Goal: Communication & Community: Answer question/provide support

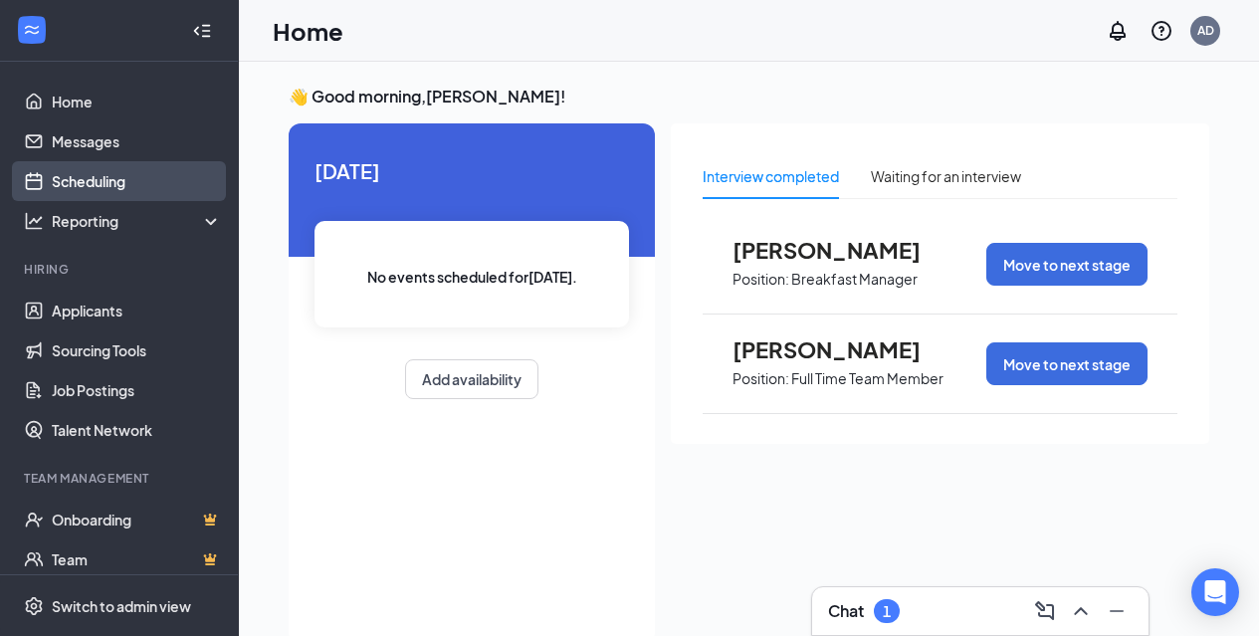
click at [112, 172] on link "Scheduling" at bounding box center [137, 181] width 170 height 40
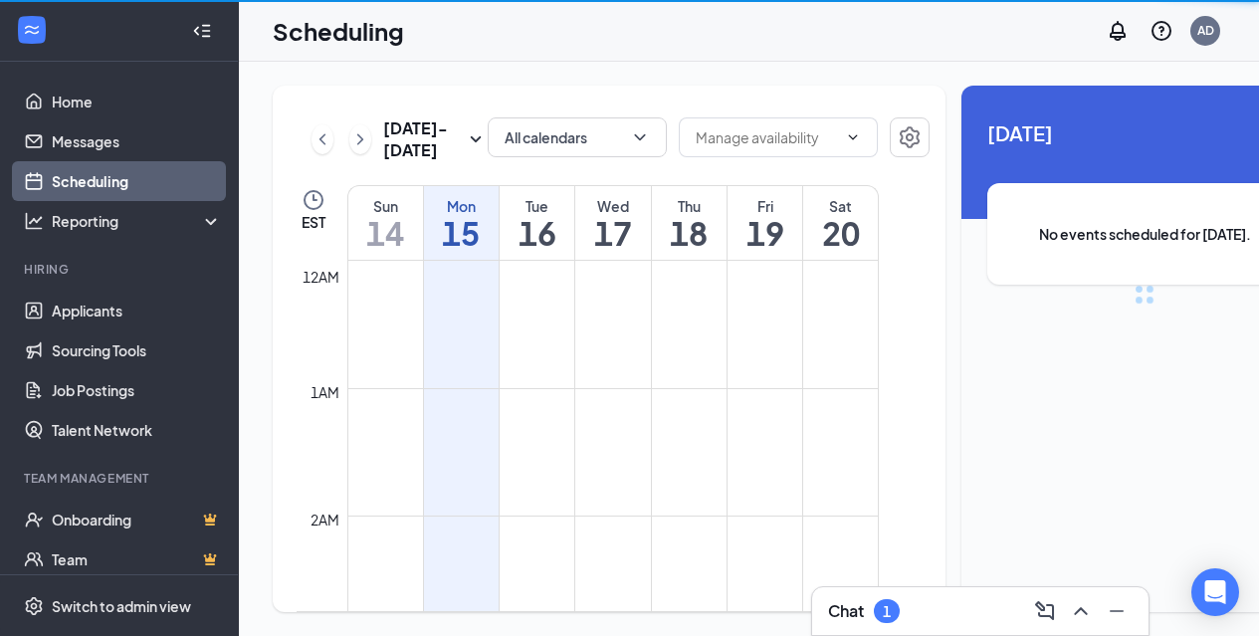
click at [900, 602] on div "Chat 1" at bounding box center [864, 611] width 72 height 24
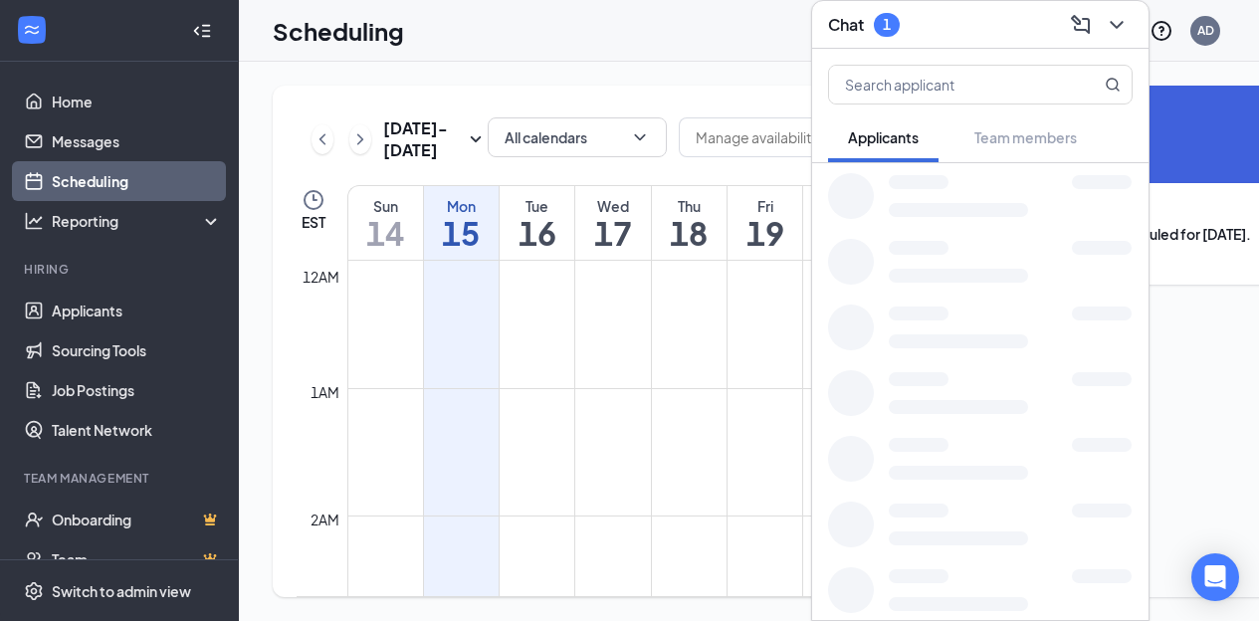
scroll to position [978, 0]
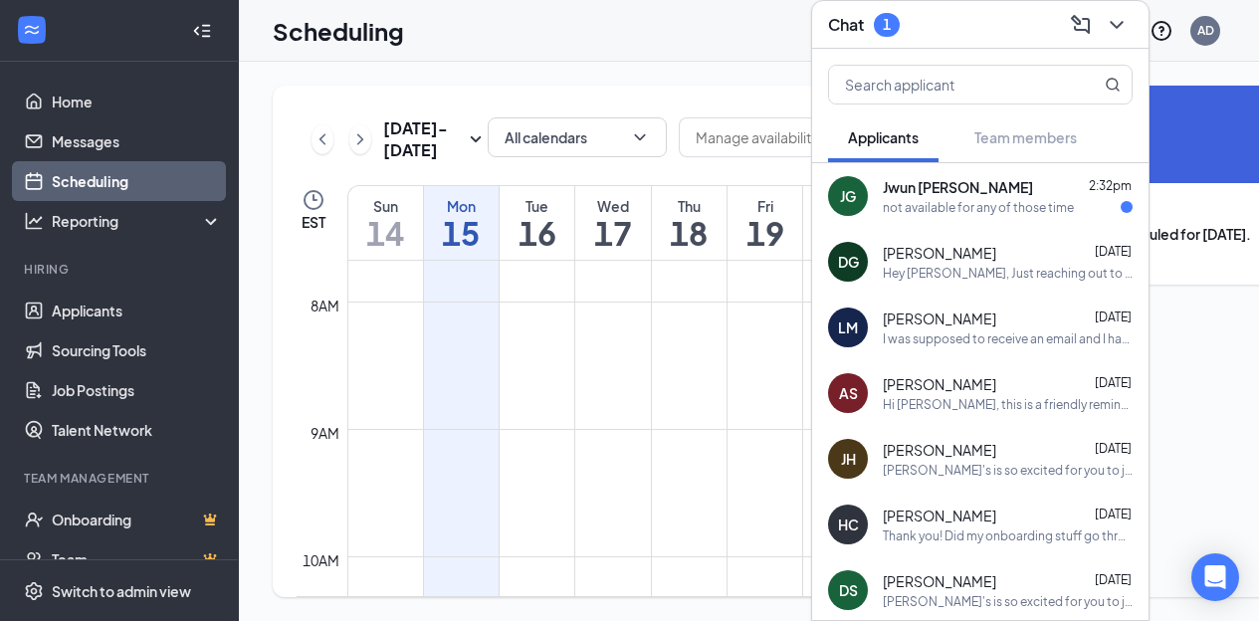
click at [1029, 243] on div "[PERSON_NAME] [DATE]" at bounding box center [1008, 253] width 250 height 20
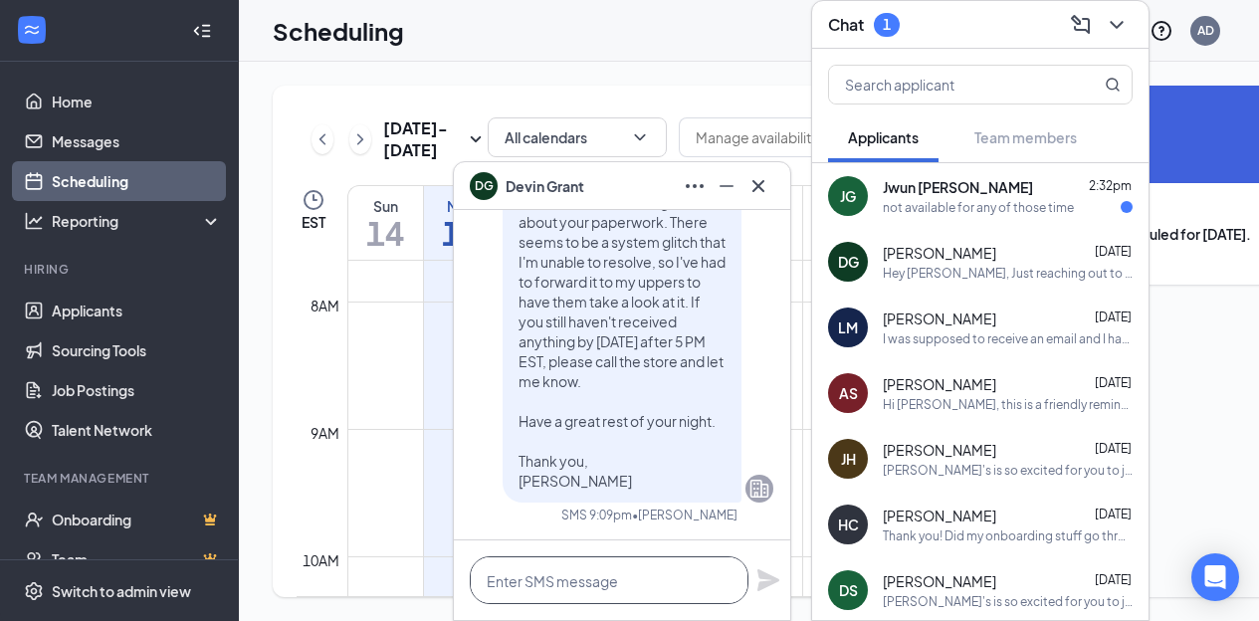
click at [571, 578] on textarea at bounding box center [609, 580] width 279 height 48
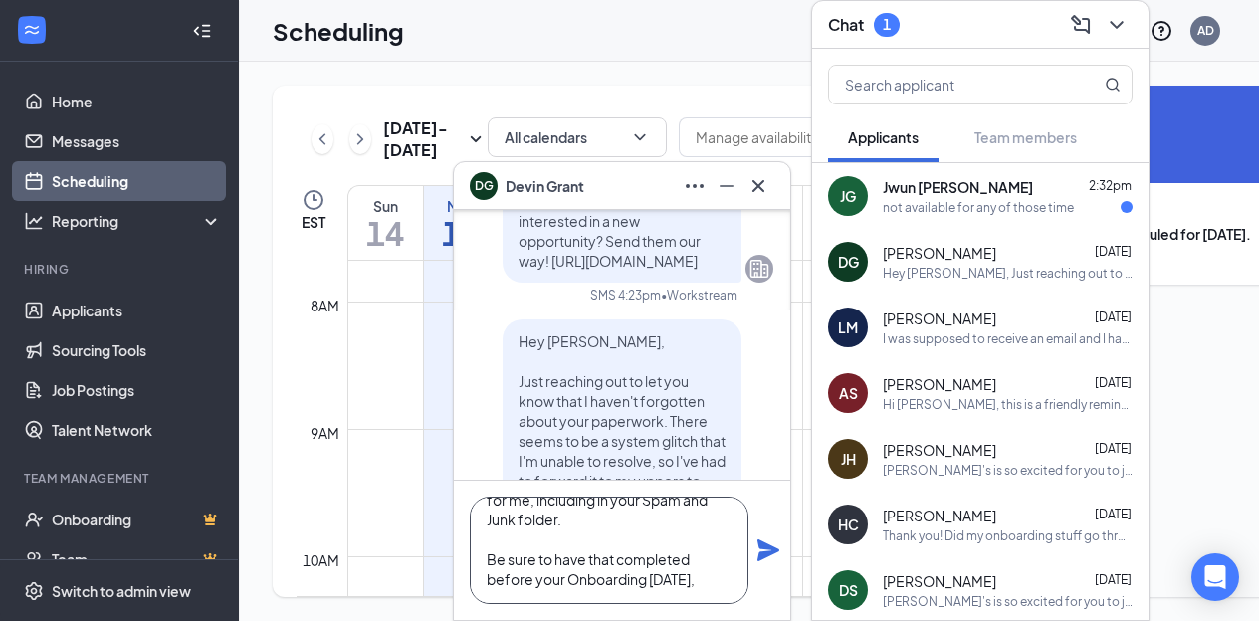
scroll to position [160, 0]
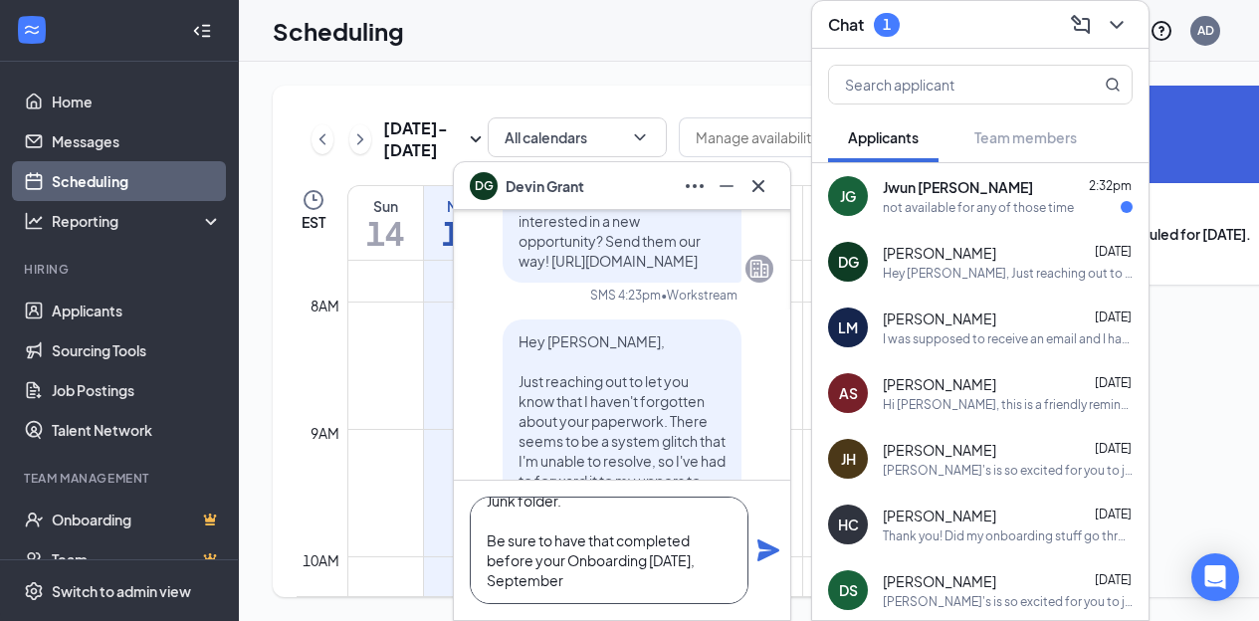
click at [676, 582] on textarea "Hey [PERSON_NAME], Reaching out again to let you know that they should have res…" at bounding box center [609, 550] width 279 height 107
drag, startPoint x: 617, startPoint y: 543, endPoint x: 474, endPoint y: 547, distance: 143.4
click at [474, 547] on textarea "Hey [PERSON_NAME], Reaching out again to let you know that they should have res…" at bounding box center [609, 550] width 279 height 107
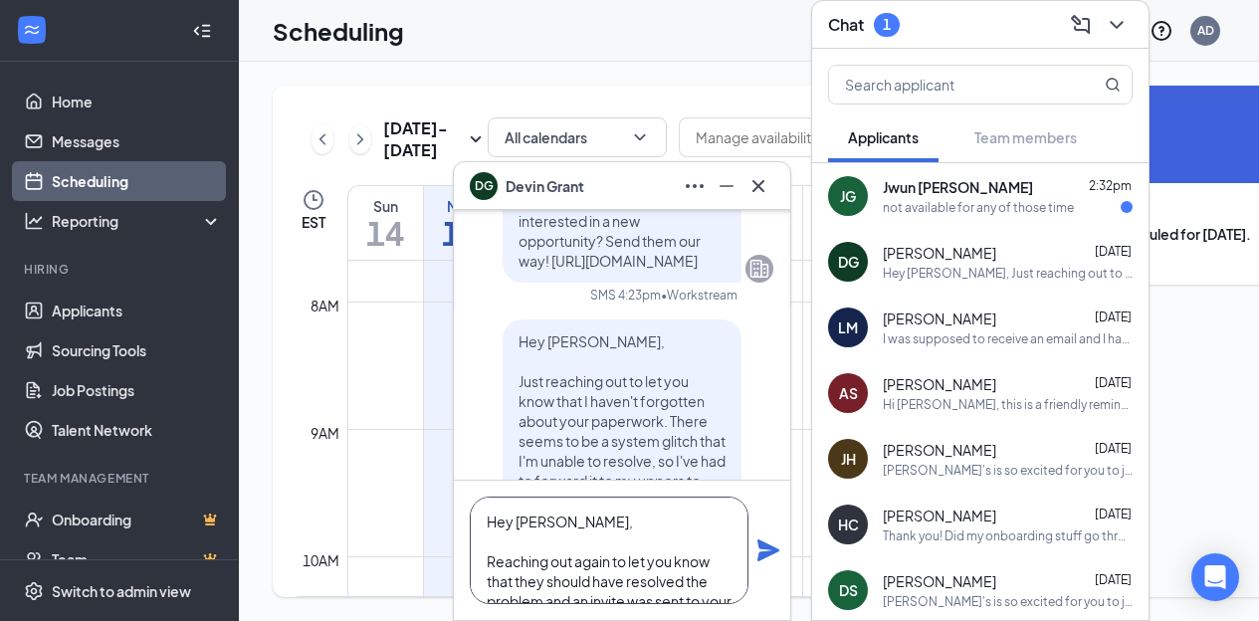
scroll to position [100, 0]
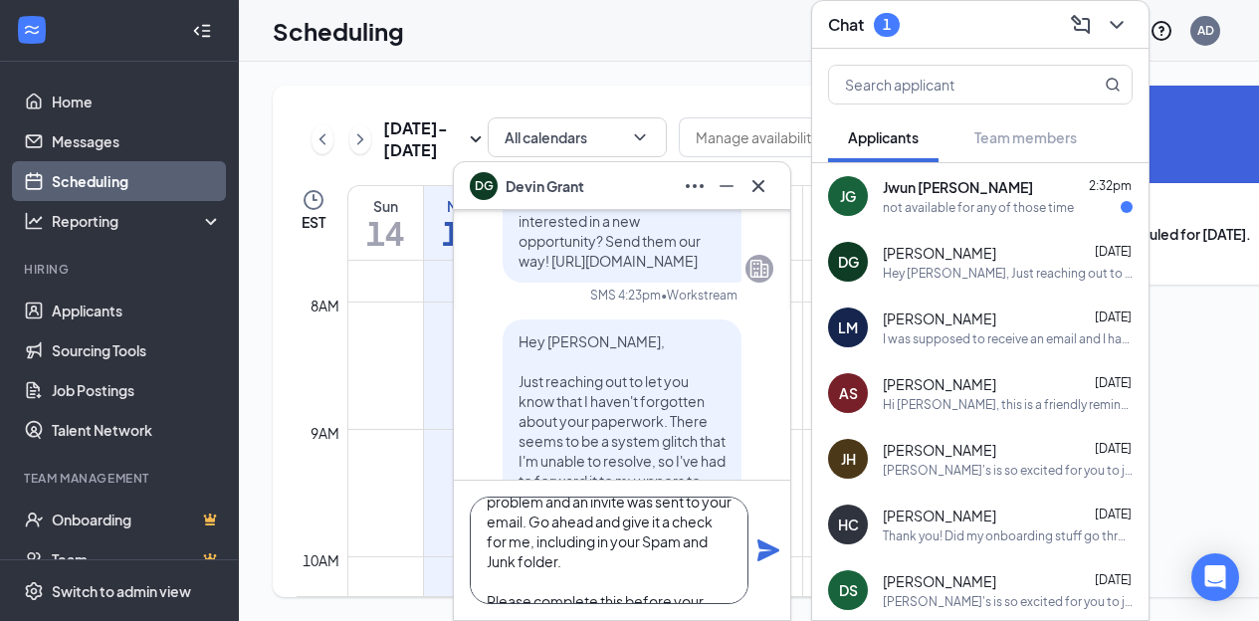
drag, startPoint x: 563, startPoint y: 520, endPoint x: 599, endPoint y: 566, distance: 58.9
click at [599, 566] on textarea "Hey [PERSON_NAME], Reaching out again to let you know that they should have res…" at bounding box center [609, 550] width 279 height 107
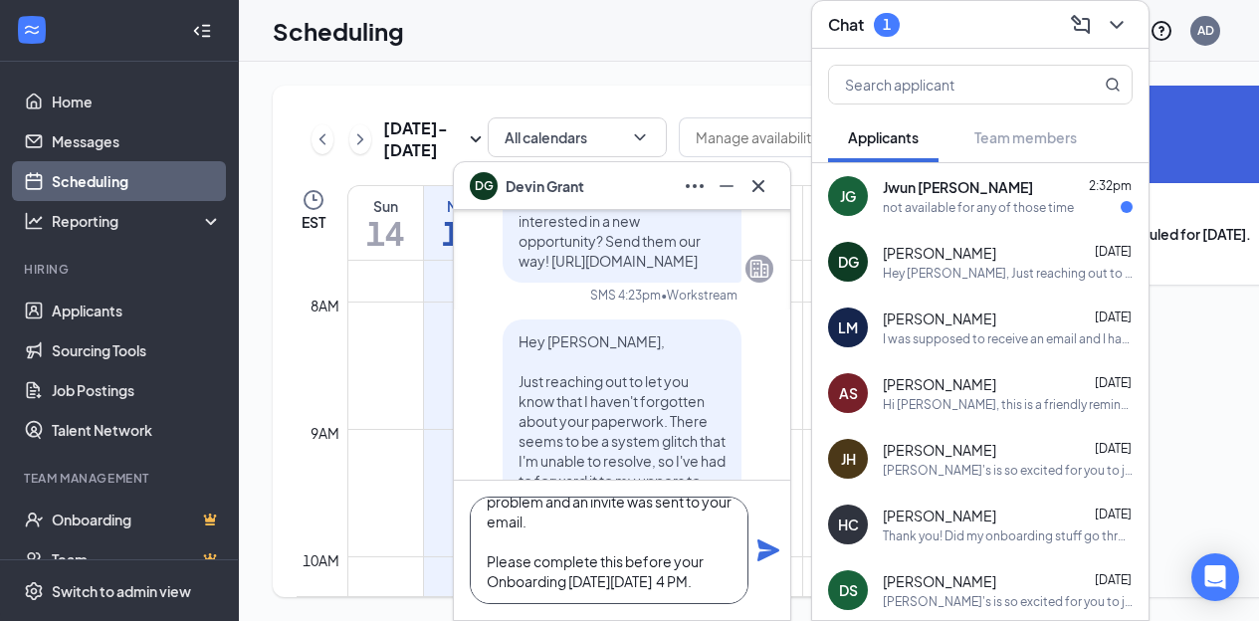
scroll to position [121, 0]
click at [631, 587] on textarea "Hey [PERSON_NAME], Reaching out again to let you know that they should have res…" at bounding box center [609, 550] width 279 height 107
type textarea "Hey [PERSON_NAME], Reaching out again to let you know that they should have res…"
click at [769, 541] on icon "Plane" at bounding box center [768, 550] width 24 height 24
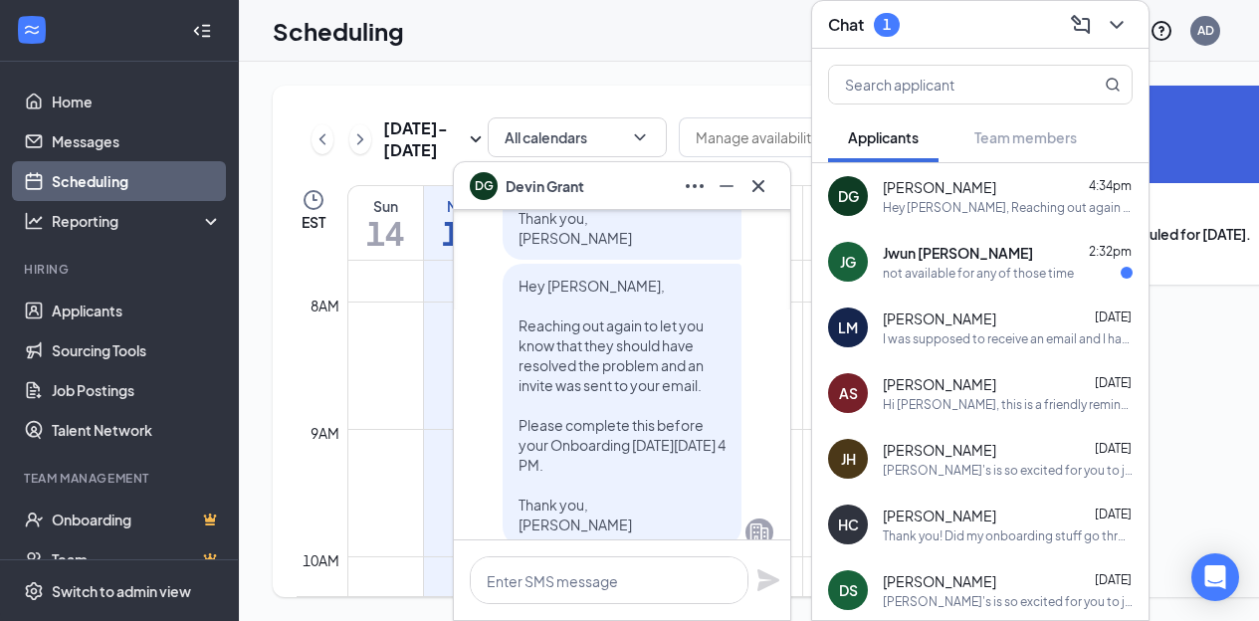
scroll to position [0, 0]
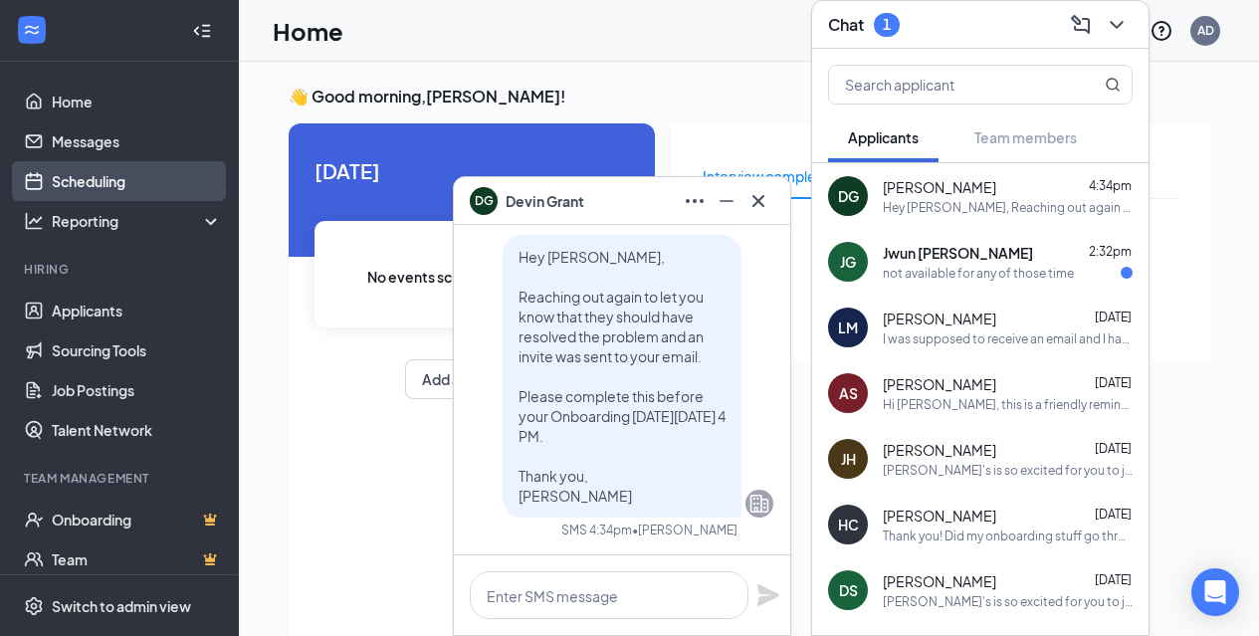
click at [122, 190] on link "Scheduling" at bounding box center [137, 181] width 170 height 40
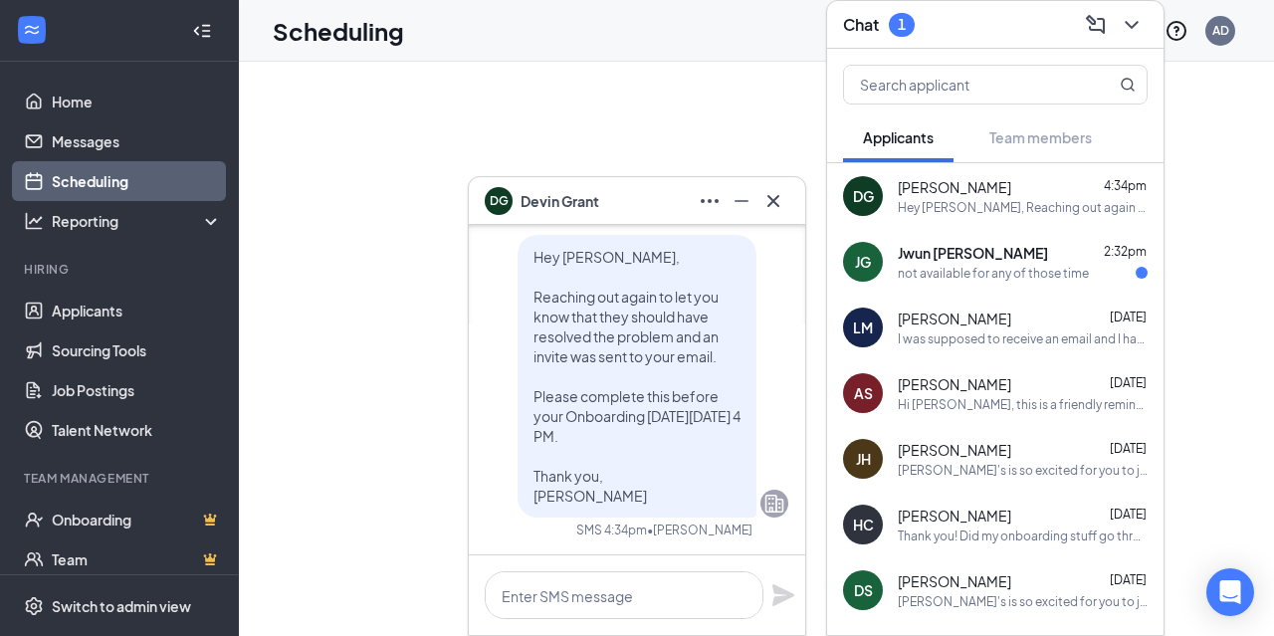
click at [777, 203] on div "DG Devin Grant" at bounding box center [637, 201] width 336 height 48
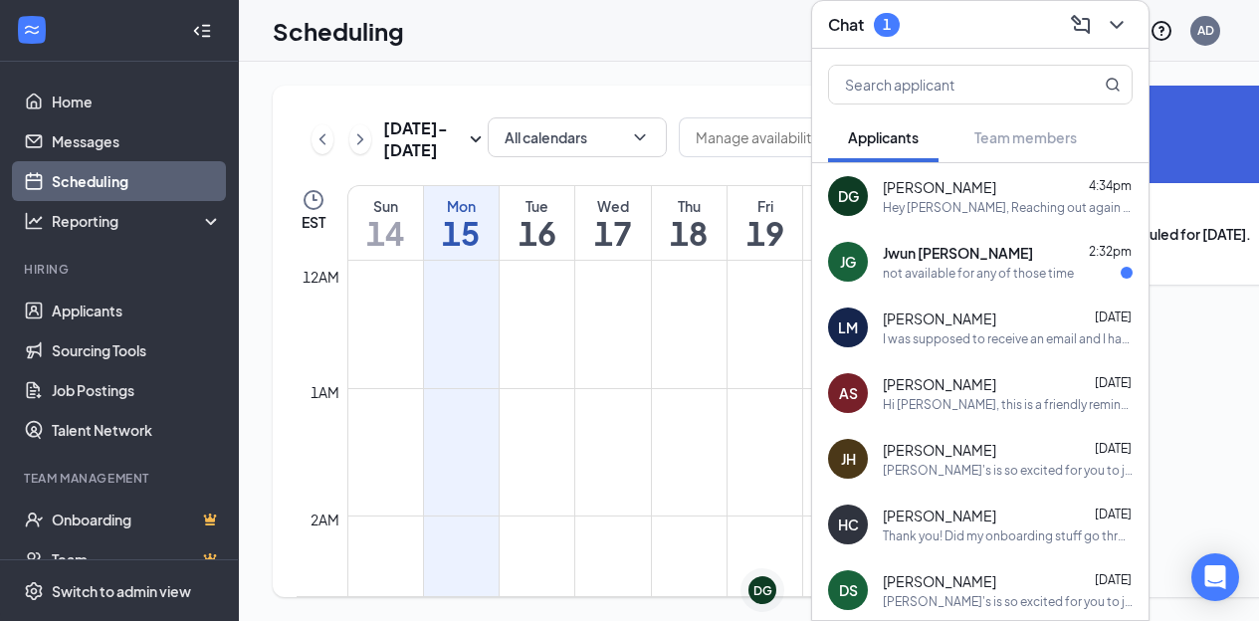
scroll to position [978, 0]
click at [987, 243] on div "Jwun Gamble 2:32pm" at bounding box center [1008, 253] width 250 height 20
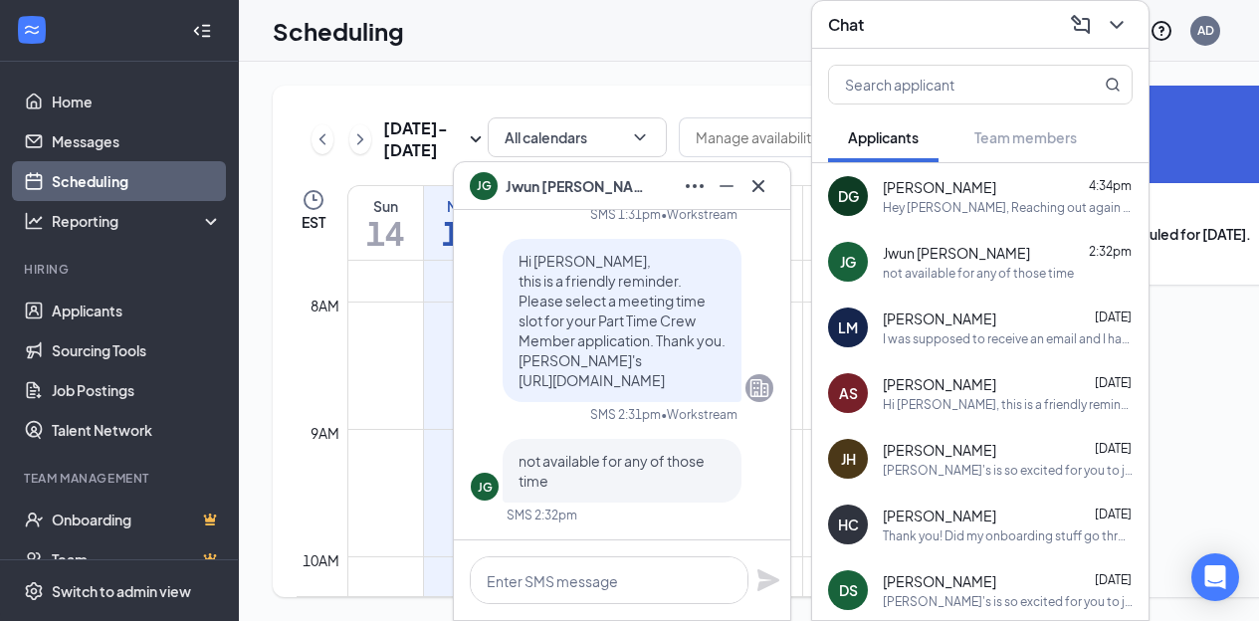
drag, startPoint x: 587, startPoint y: 371, endPoint x: 508, endPoint y: 357, distance: 80.8
click at [519, 357] on p "Hi Jwun Gamble, this is a friendly reminder. Please select a meeting time slot …" at bounding box center [622, 320] width 207 height 139
copy span "https://l.wrkstrm.us/m5kjCcLrp"
click at [104, 177] on link "Scheduling" at bounding box center [137, 181] width 170 height 40
click at [758, 181] on icon "Cross" at bounding box center [758, 186] width 24 height 24
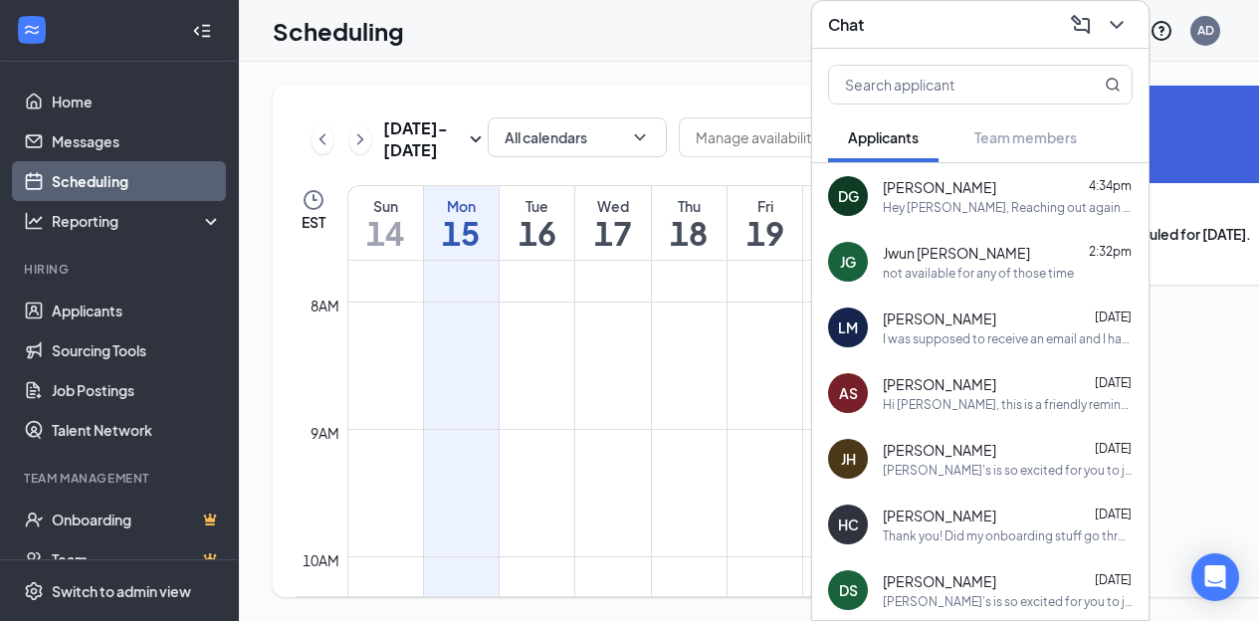
click at [1127, 13] on icon "ChevronDown" at bounding box center [1117, 25] width 24 height 24
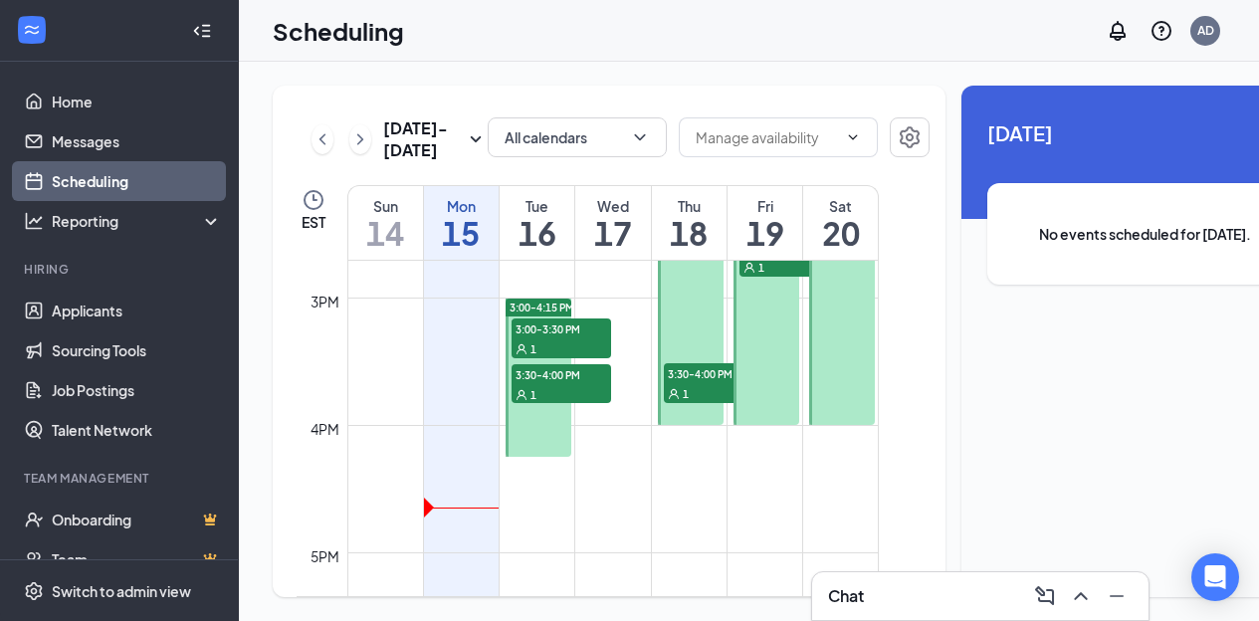
scroll to position [1775, 0]
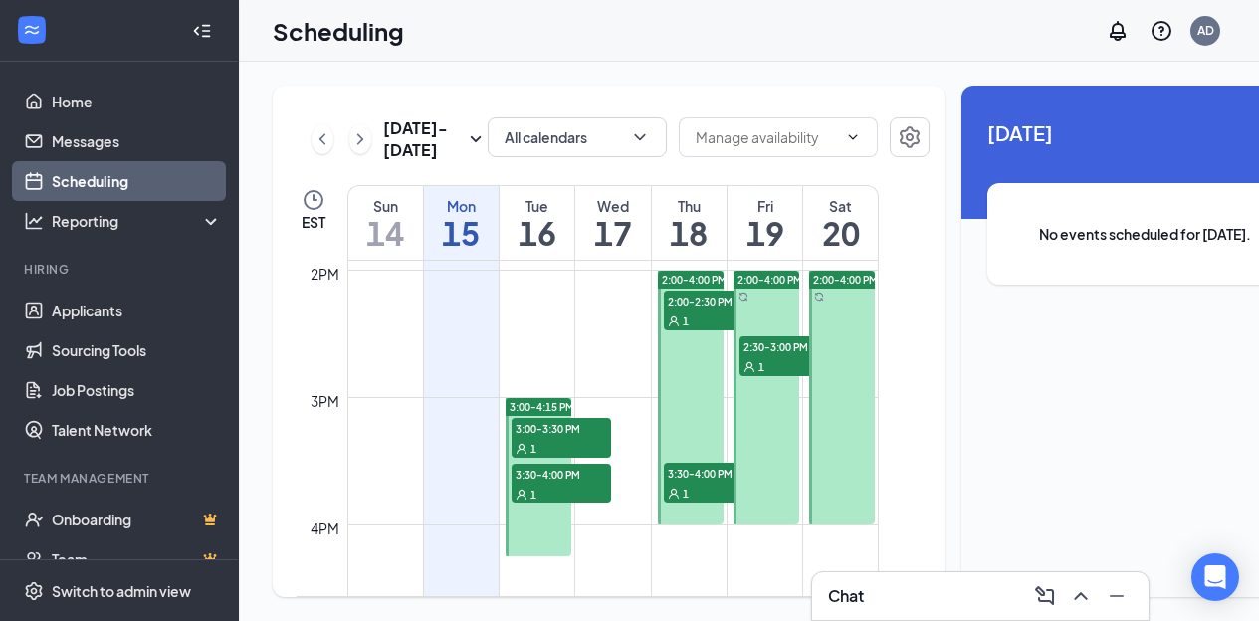
click at [709, 311] on span "2:00-2:30 PM" at bounding box center [714, 301] width 100 height 20
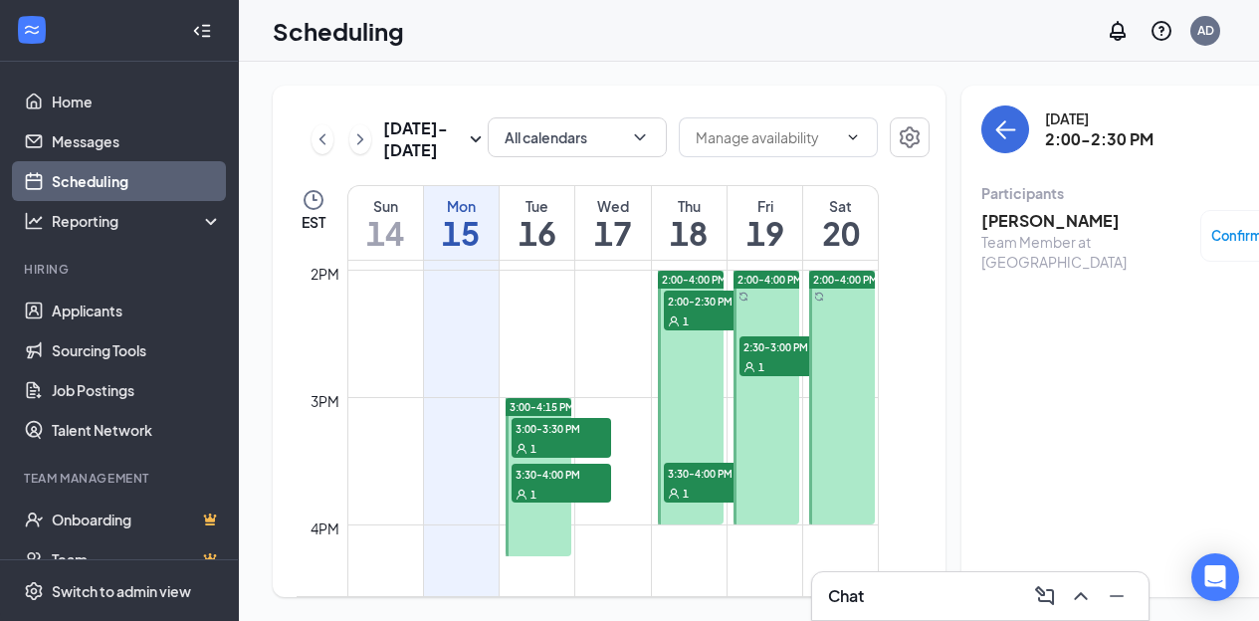
click at [699, 483] on span "3:30-4:00 PM" at bounding box center [714, 473] width 100 height 20
click at [768, 376] on div "1" at bounding box center [789, 366] width 100 height 20
